Goal: Task Accomplishment & Management: Use online tool/utility

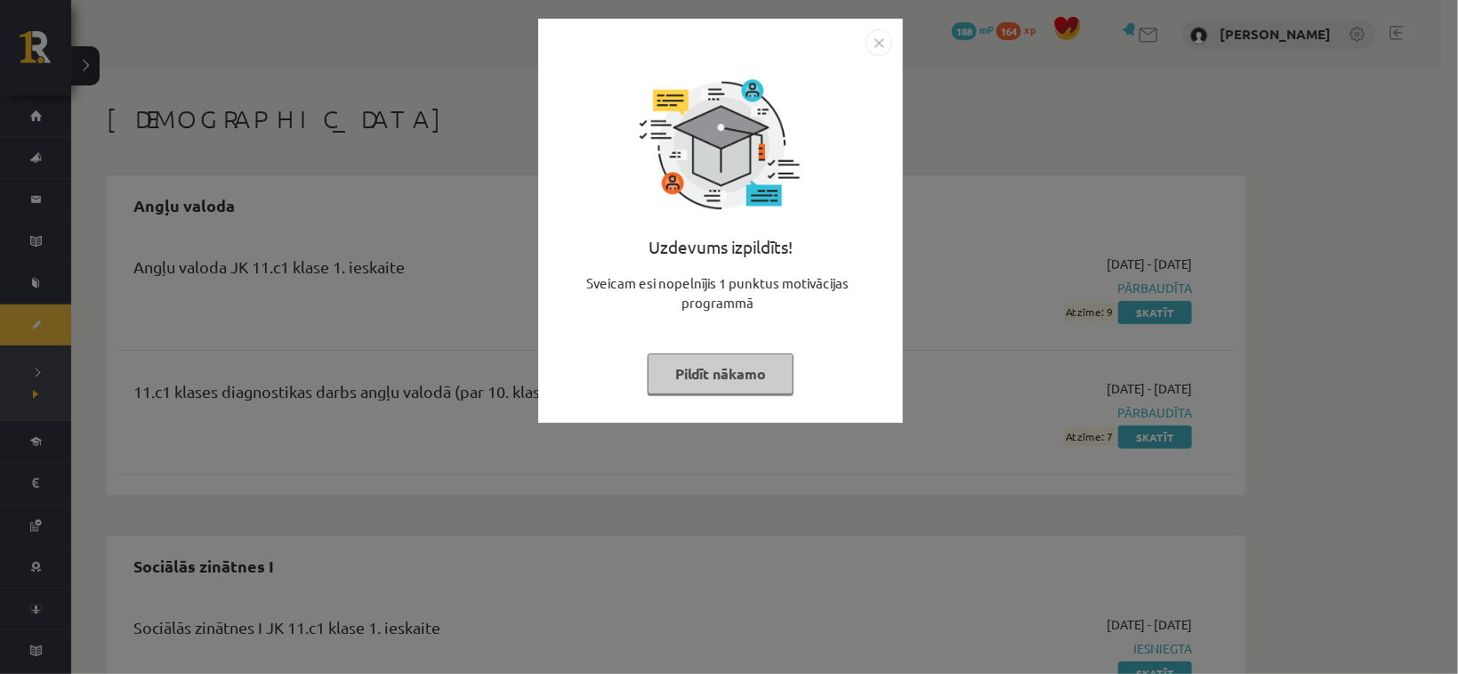
click at [700, 377] on button "Pildīt nākamo" at bounding box center [721, 373] width 146 height 41
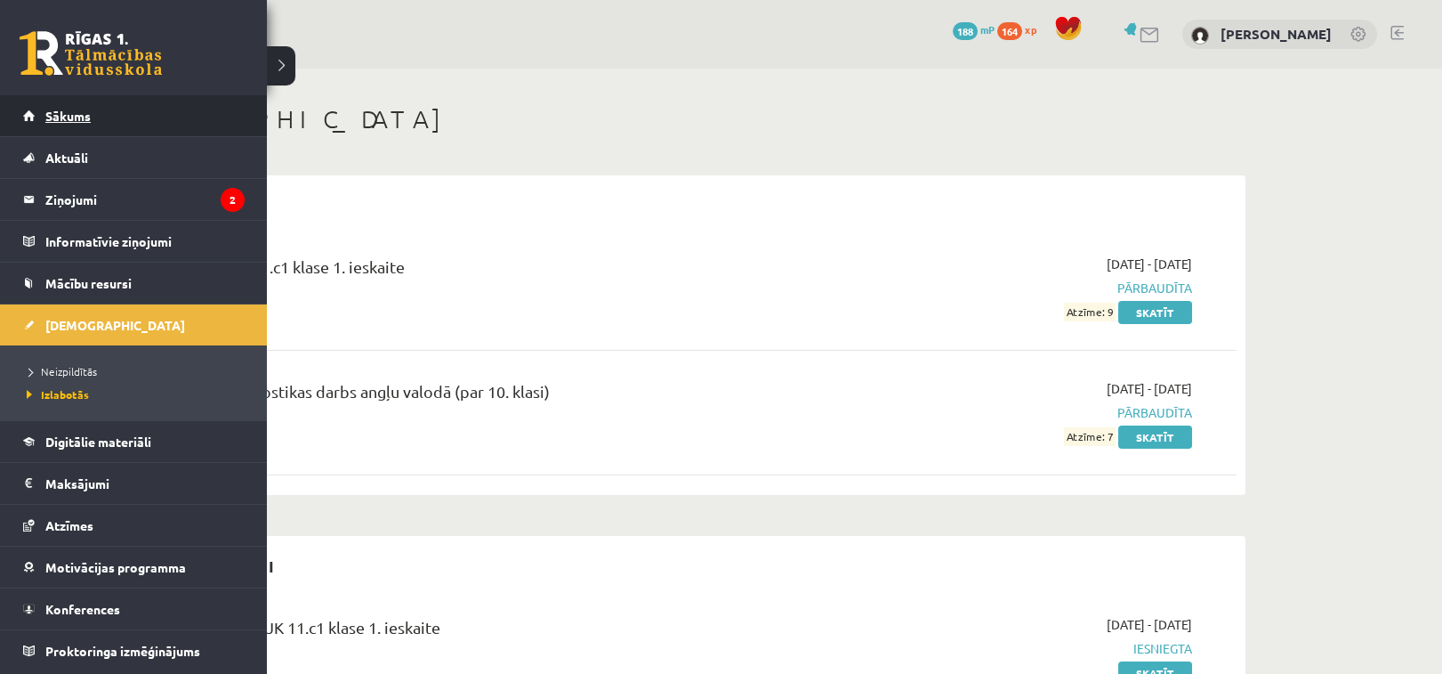
click at [93, 124] on link "Sākums" at bounding box center [134, 115] width 222 height 41
